Goal: Information Seeking & Learning: Find specific fact

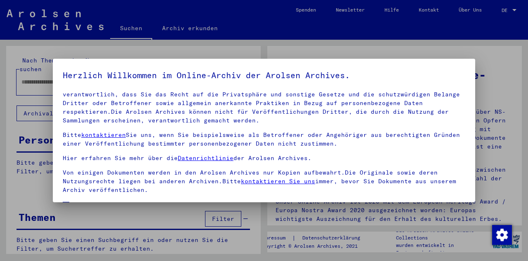
scroll to position [67, 0]
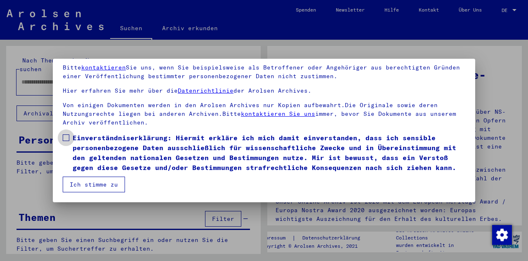
click at [66, 134] on span at bounding box center [66, 137] width 7 height 7
click at [82, 187] on button "Ich stimme zu" at bounding box center [94, 184] width 62 height 16
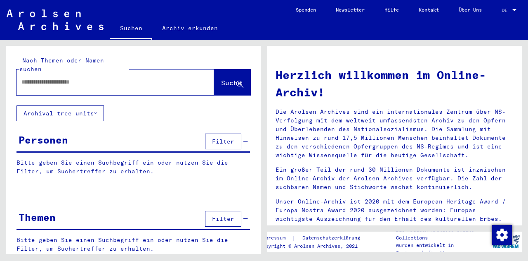
click at [36, 78] on input "text" at bounding box center [105, 82] width 168 height 9
paste input "**********"
drag, startPoint x: 50, startPoint y: 72, endPoint x: 0, endPoint y: 79, distance: 50.0
click at [0, 79] on div "**********" at bounding box center [132, 147] width 264 height 214
click at [221, 78] on span "Suche" at bounding box center [231, 82] width 21 height 8
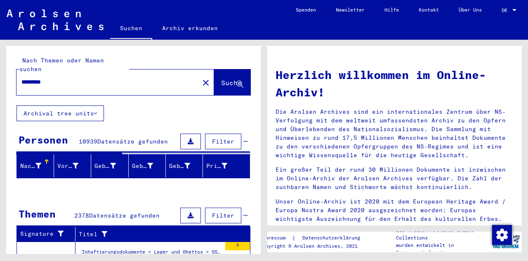
click at [155, 78] on input "*********" at bounding box center [105, 82] width 168 height 9
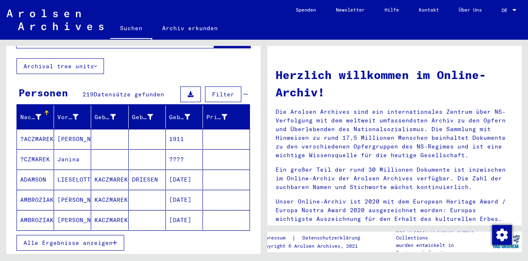
scroll to position [50, 0]
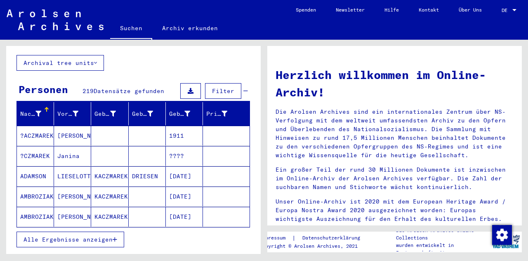
click at [107, 235] on span "Alle Ergebnisse anzeigen" at bounding box center [68, 238] width 89 height 7
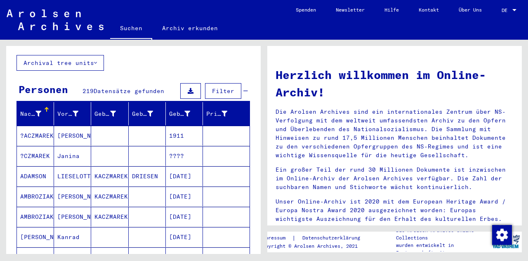
click at [30, 128] on mat-cell "?ACZMAREK" at bounding box center [35, 136] width 37 height 20
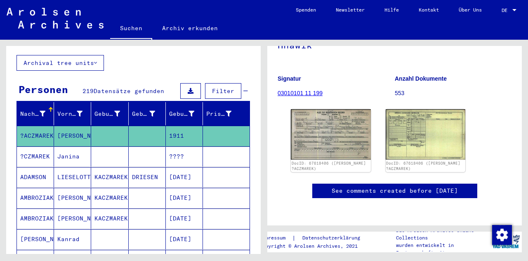
scroll to position [121, 0]
click at [336, 113] on img at bounding box center [331, 133] width 84 height 53
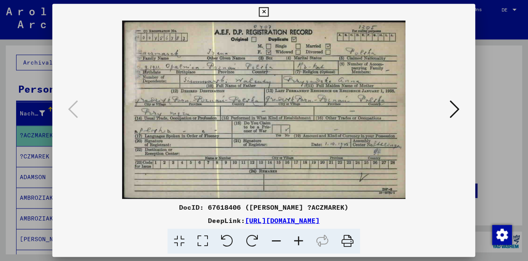
scroll to position [0, 0]
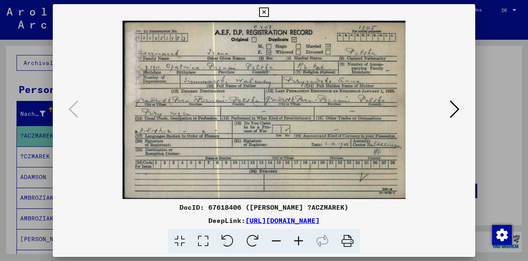
click at [263, 12] on icon at bounding box center [263, 12] width 9 height 10
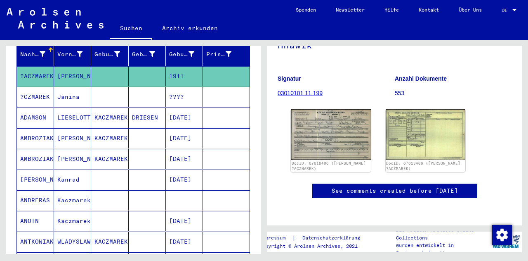
scroll to position [112, 0]
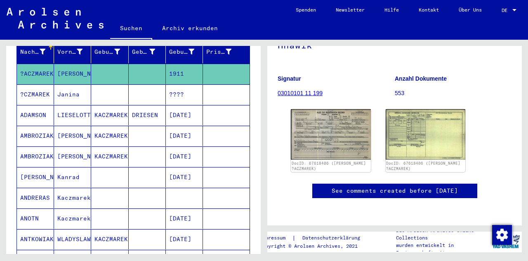
click at [74, 208] on mat-cell "Kaczmarek" at bounding box center [72, 218] width 37 height 20
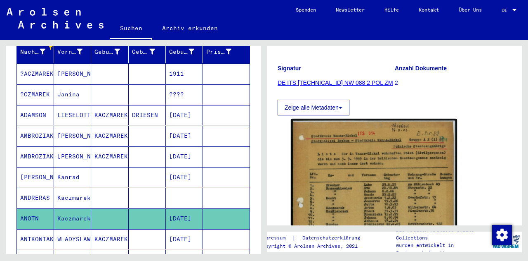
scroll to position [97, 0]
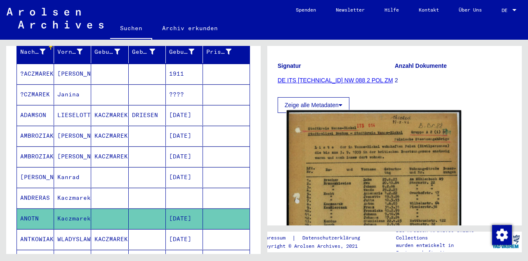
click at [417, 162] on img at bounding box center [374, 232] width 175 height 245
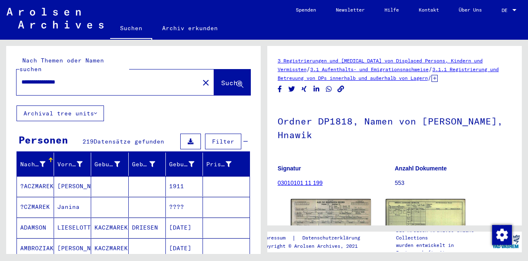
click at [95, 78] on input "**********" at bounding box center [107, 82] width 173 height 9
type input "**********"
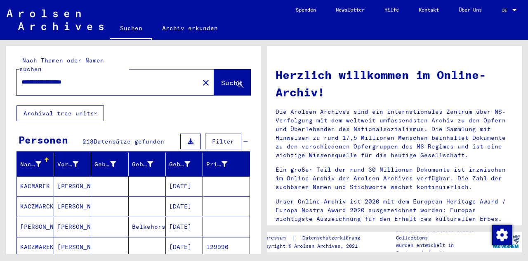
click at [31, 180] on mat-cell "KACMAREK" at bounding box center [35, 186] width 37 height 20
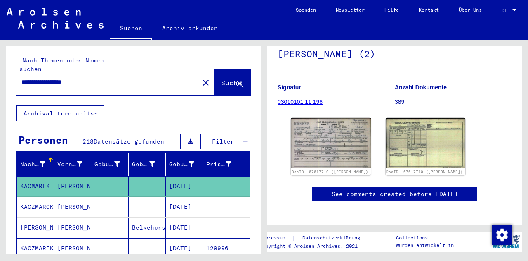
scroll to position [83, 0]
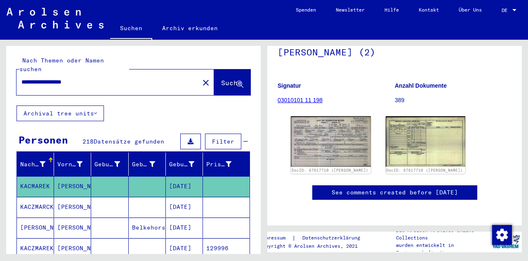
click at [335, 147] on img at bounding box center [331, 141] width 80 height 50
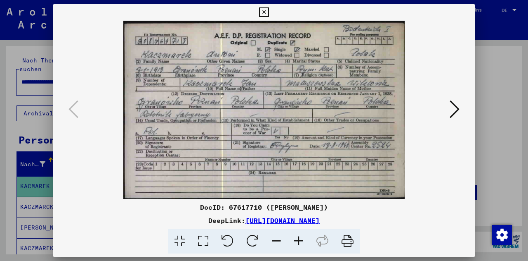
click at [264, 15] on icon at bounding box center [263, 12] width 9 height 10
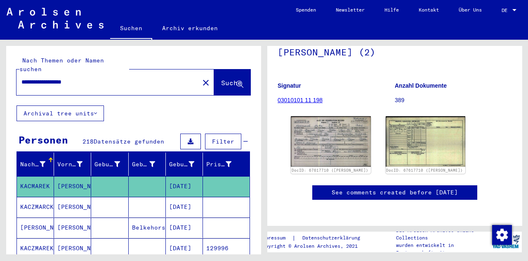
click at [143, 199] on mat-cell at bounding box center [147, 207] width 37 height 20
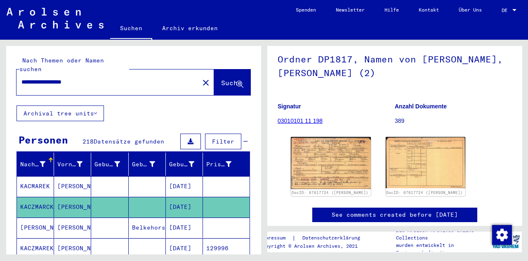
scroll to position [64, 0]
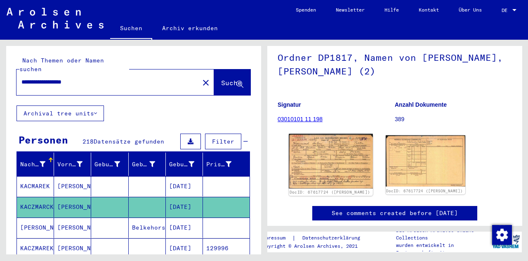
click at [344, 152] on img at bounding box center [331, 161] width 84 height 54
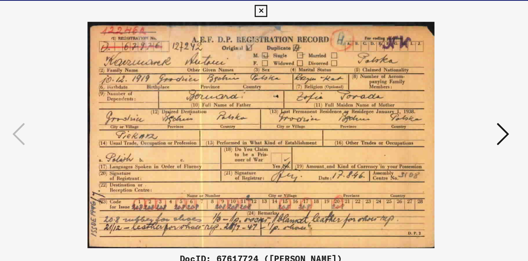
click at [259, 13] on icon at bounding box center [263, 12] width 9 height 10
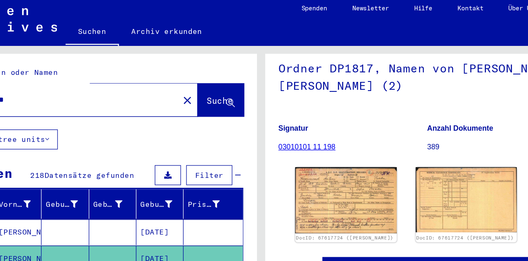
scroll to position [0, 0]
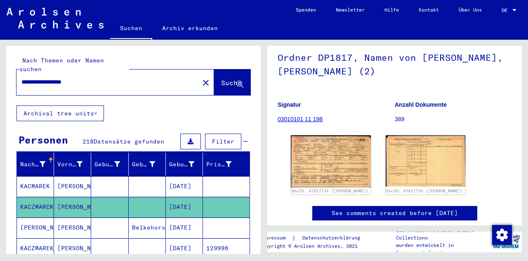
click at [37, 222] on icon at bounding box center [34, 227] width 21 height 33
click at [38, 220] on icon at bounding box center [34, 227] width 21 height 33
click at [65, 220] on mat-cell "[PERSON_NAME]" at bounding box center [72, 227] width 37 height 20
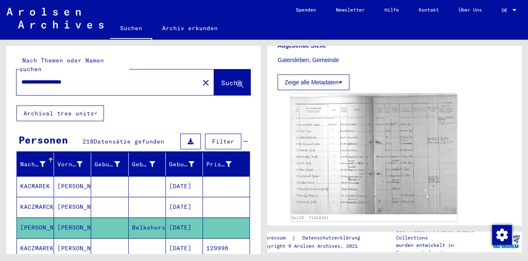
scroll to position [212, 0]
click at [337, 159] on img at bounding box center [374, 153] width 166 height 121
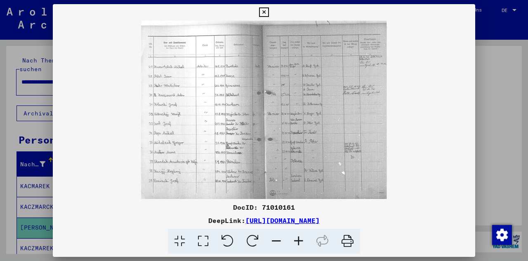
click at [263, 12] on icon at bounding box center [263, 12] width 9 height 10
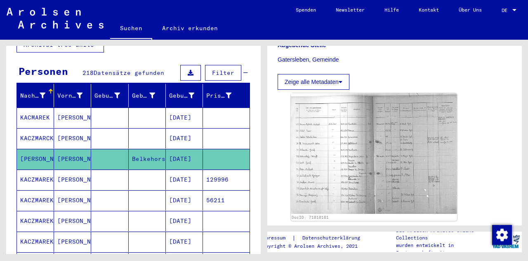
scroll to position [70, 0]
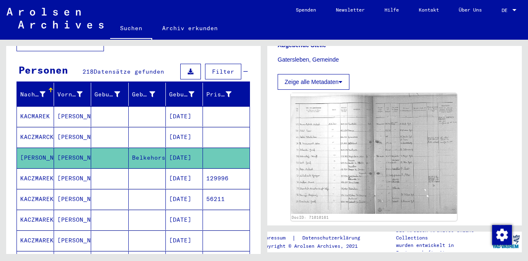
click at [36, 168] on mat-cell "KACZMAREK" at bounding box center [35, 178] width 37 height 20
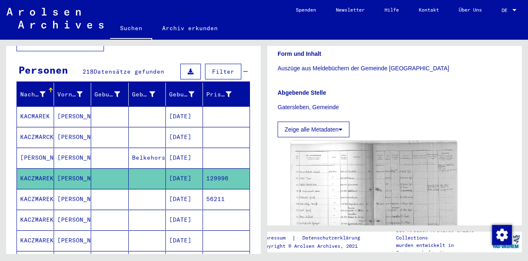
scroll to position [165, 0]
click at [36, 192] on mat-cell "KACZMAREK" at bounding box center [35, 199] width 37 height 20
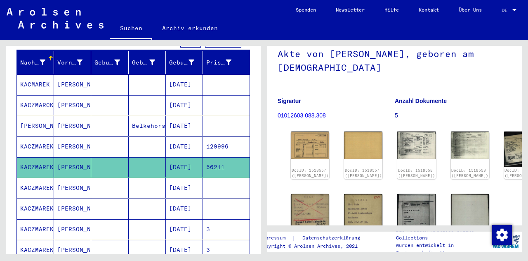
scroll to position [111, 0]
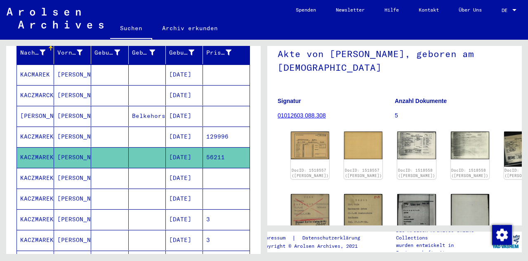
click at [67, 174] on mat-cell "[PERSON_NAME]" at bounding box center [72, 178] width 37 height 20
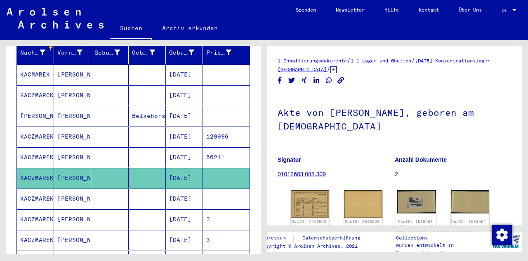
click at [82, 191] on mat-cell "[PERSON_NAME]" at bounding box center [72, 198] width 37 height 20
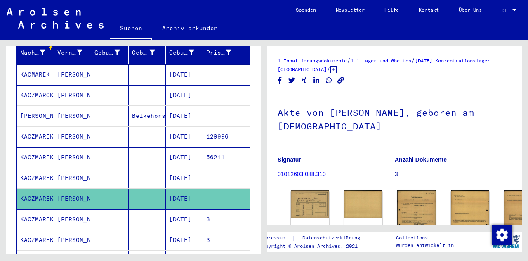
click at [80, 216] on mat-cell "[PERSON_NAME]" at bounding box center [72, 219] width 37 height 20
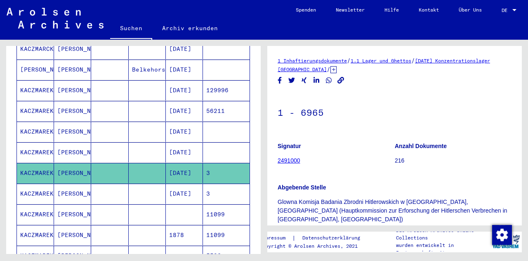
scroll to position [160, 0]
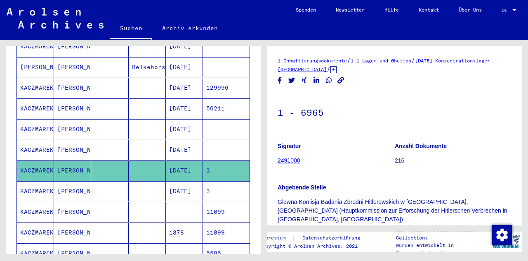
click at [85, 185] on mat-cell "[PERSON_NAME]" at bounding box center [72, 191] width 37 height 20
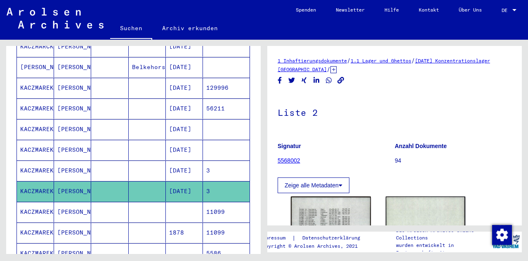
click at [81, 222] on mat-cell "[PERSON_NAME]" at bounding box center [72, 232] width 37 height 20
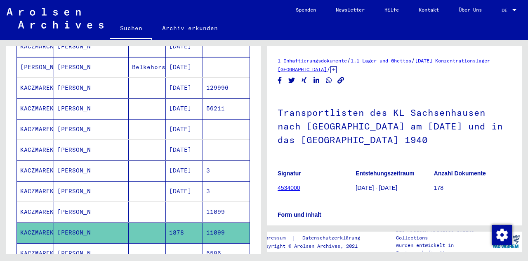
click at [78, 201] on mat-cell "[PERSON_NAME]" at bounding box center [72, 211] width 37 height 20
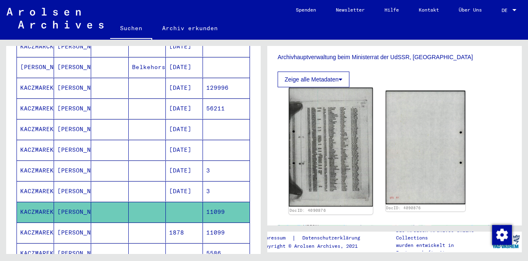
click at [351, 158] on img at bounding box center [331, 147] width 84 height 118
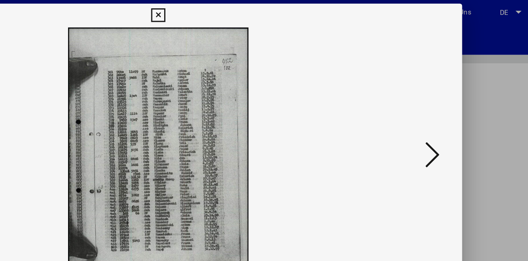
click at [269, 16] on icon at bounding box center [263, 12] width 9 height 10
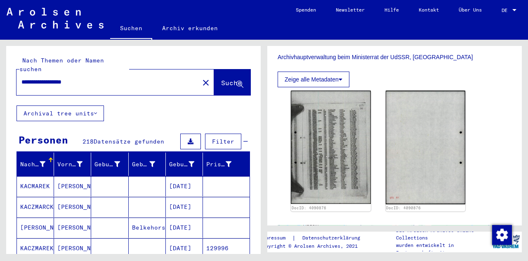
click at [105, 78] on input "**********" at bounding box center [107, 82] width 173 height 9
drag, startPoint x: 106, startPoint y: 74, endPoint x: 1, endPoint y: 90, distance: 106.1
click at [1, 90] on div "**********" at bounding box center [132, 147] width 264 height 214
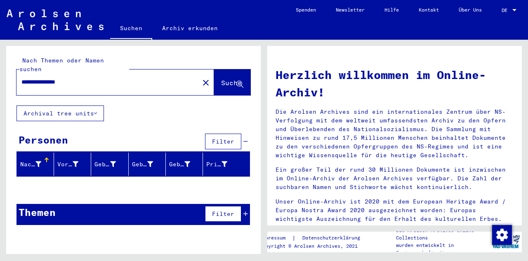
click at [57, 78] on input "**********" at bounding box center [105, 82] width 168 height 9
click at [53, 78] on input "**********" at bounding box center [105, 82] width 168 height 9
type input "**********"
click at [230, 78] on span "Suche" at bounding box center [231, 82] width 21 height 8
